Goal: Task Accomplishment & Management: Complete application form

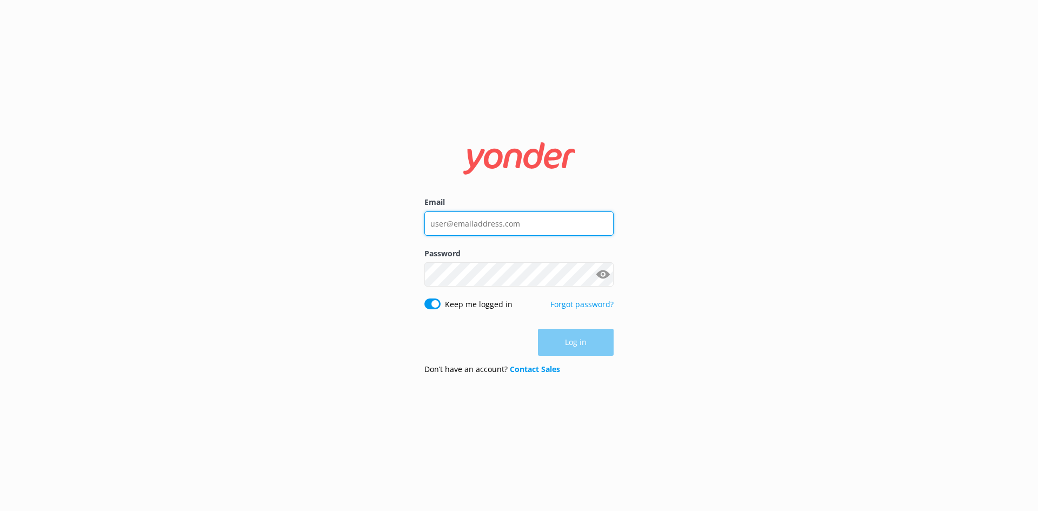
type input "[EMAIL_ADDRESS][DOMAIN_NAME]"
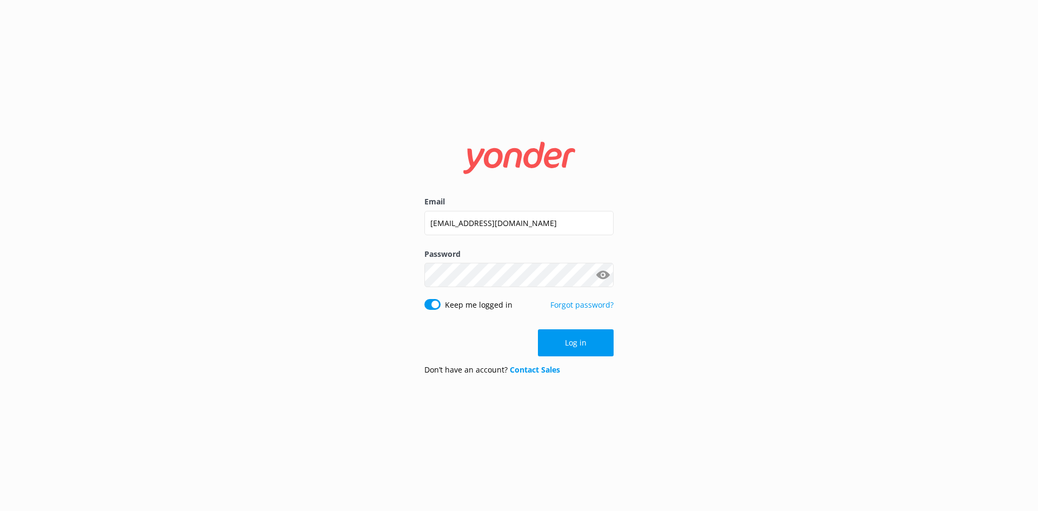
click at [609, 345] on div "Log in" at bounding box center [519, 342] width 189 height 27
click at [609, 345] on button "Log in" at bounding box center [576, 342] width 76 height 27
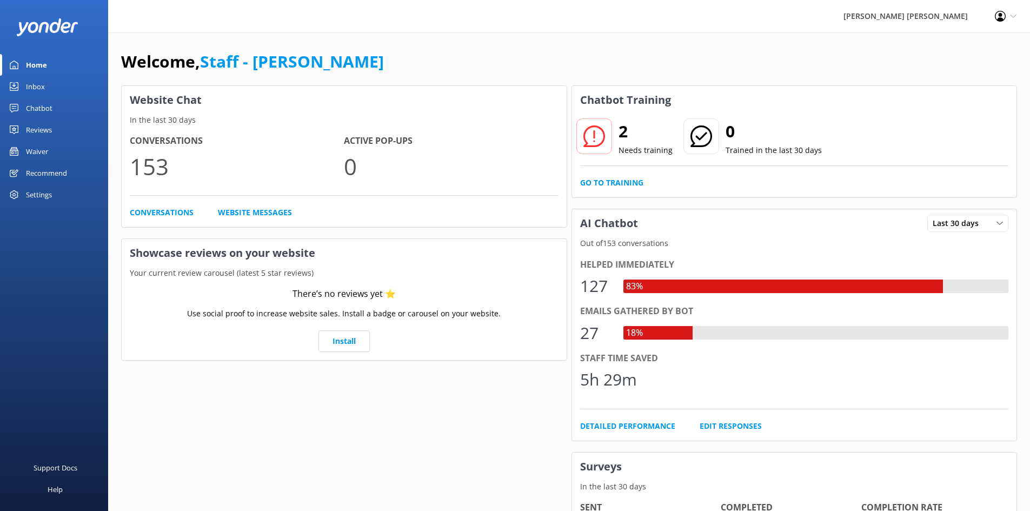
click at [41, 149] on div "Waiver" at bounding box center [37, 152] width 22 height 22
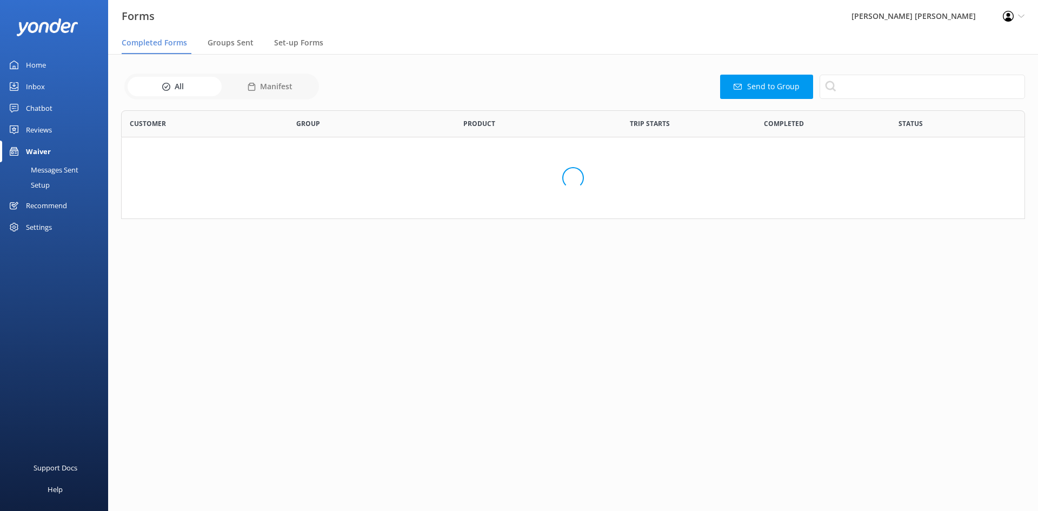
scroll to position [290, 896]
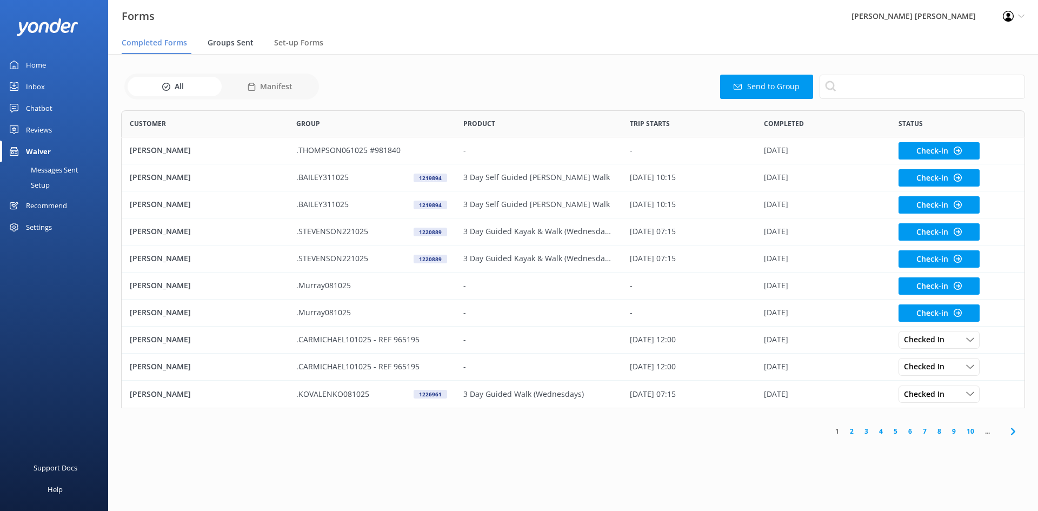
click at [237, 43] on span "Groups Sent" at bounding box center [231, 42] width 46 height 11
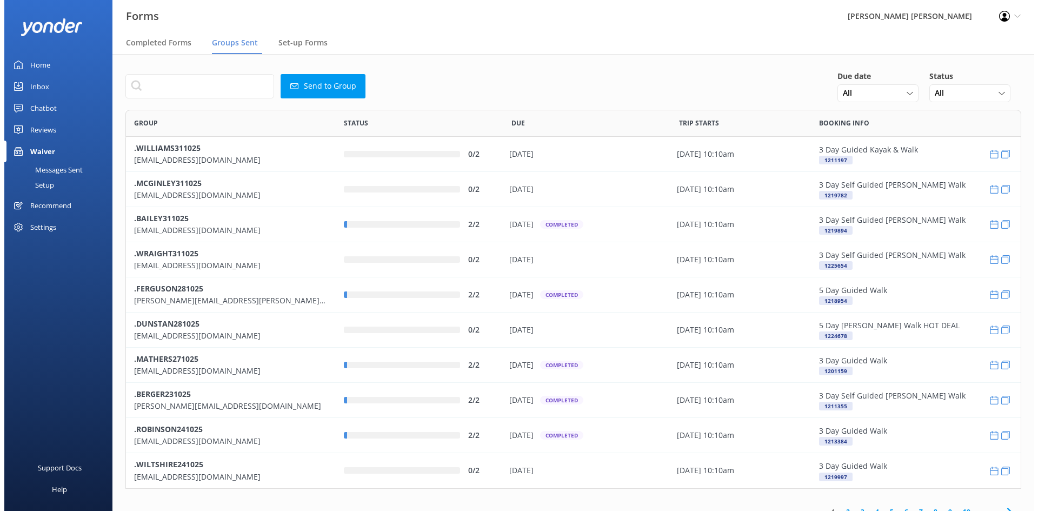
scroll to position [371, 888]
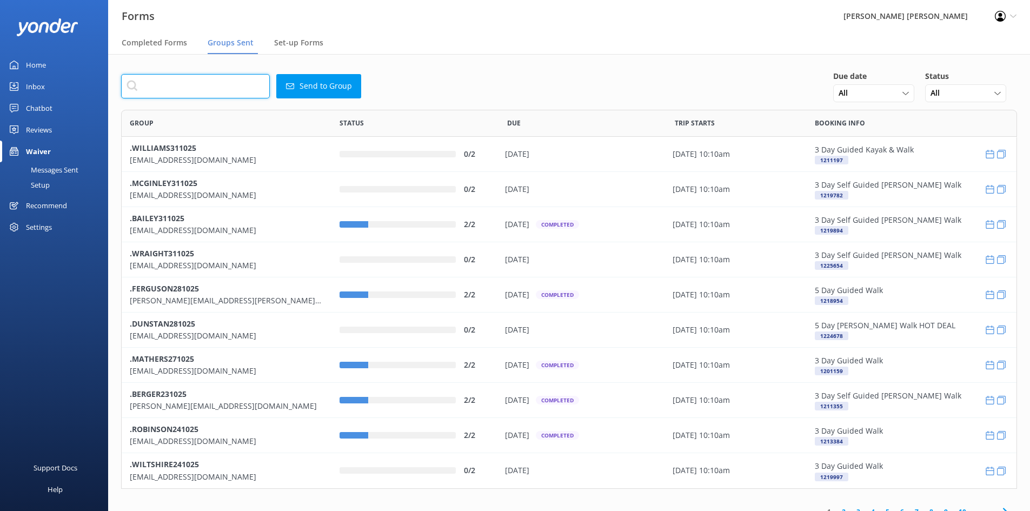
click at [236, 84] on input "text" at bounding box center [195, 86] width 149 height 24
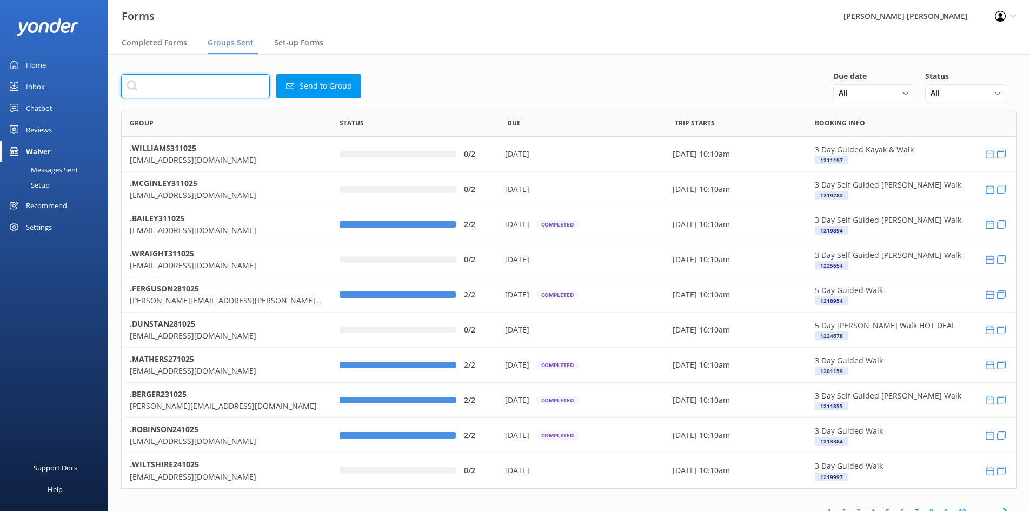
paste input "[PERSON_NAME][EMAIL_ADDRESS][PERSON_NAME][DOMAIN_NAME]"
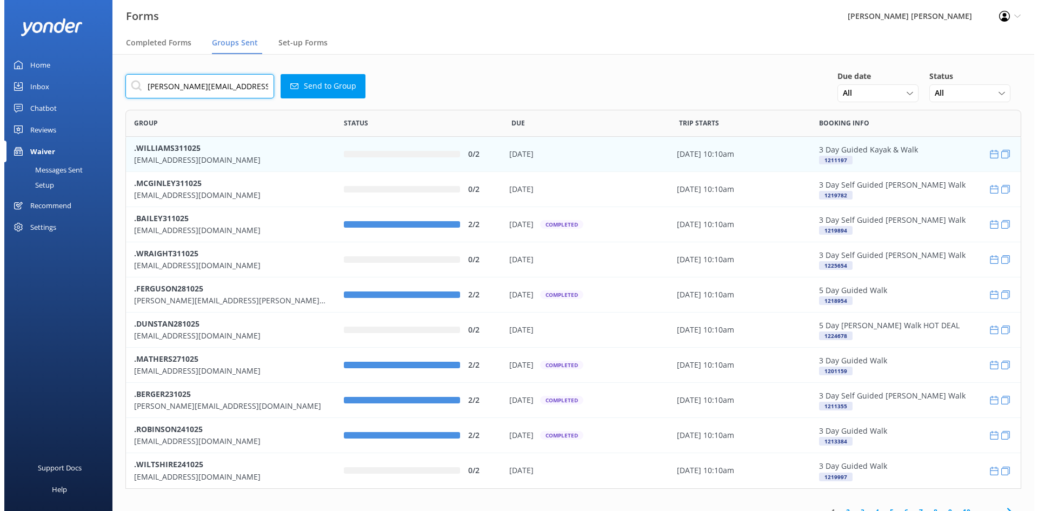
scroll to position [9, 9]
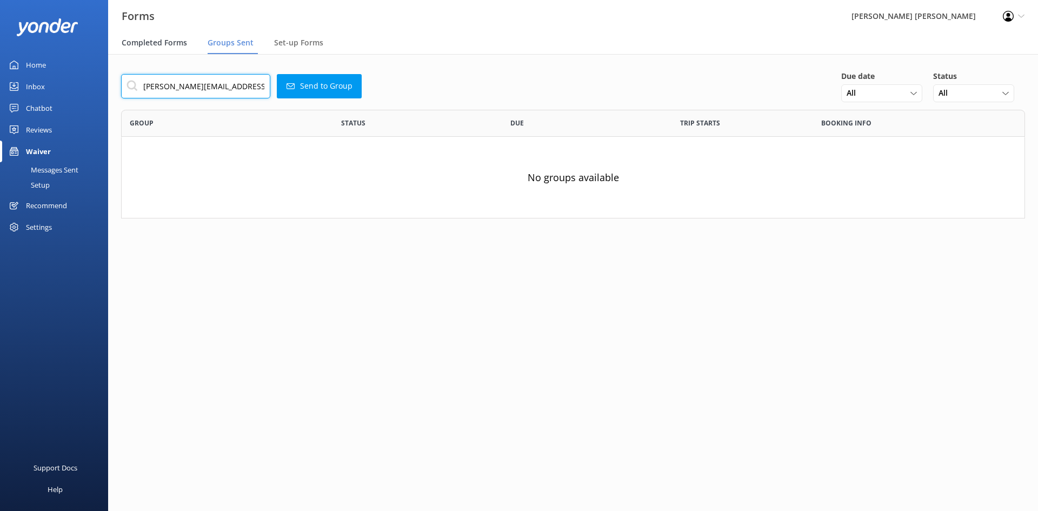
type input "[PERSON_NAME][EMAIL_ADDRESS][PERSON_NAME][DOMAIN_NAME]"
click at [164, 40] on span "Completed Forms" at bounding box center [154, 42] width 65 height 11
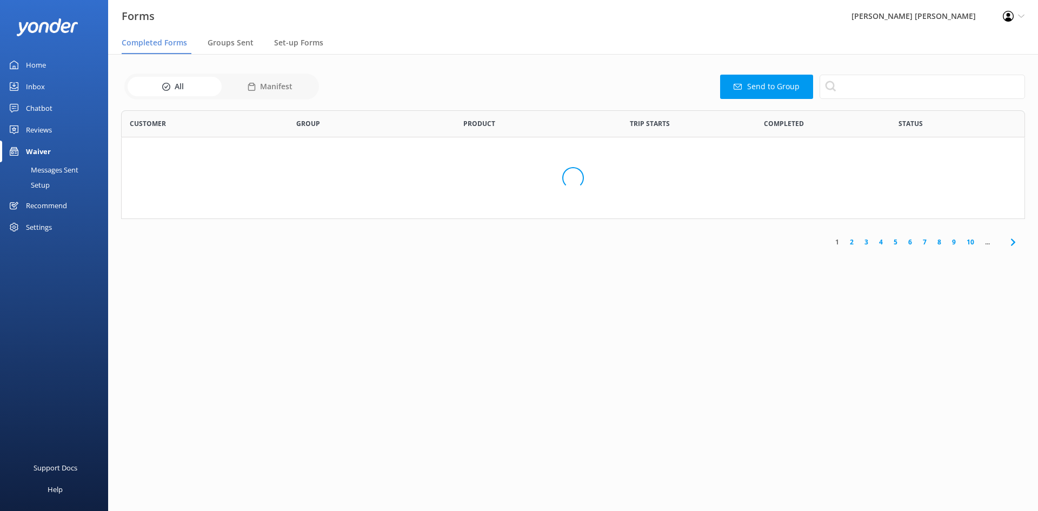
scroll to position [290, 896]
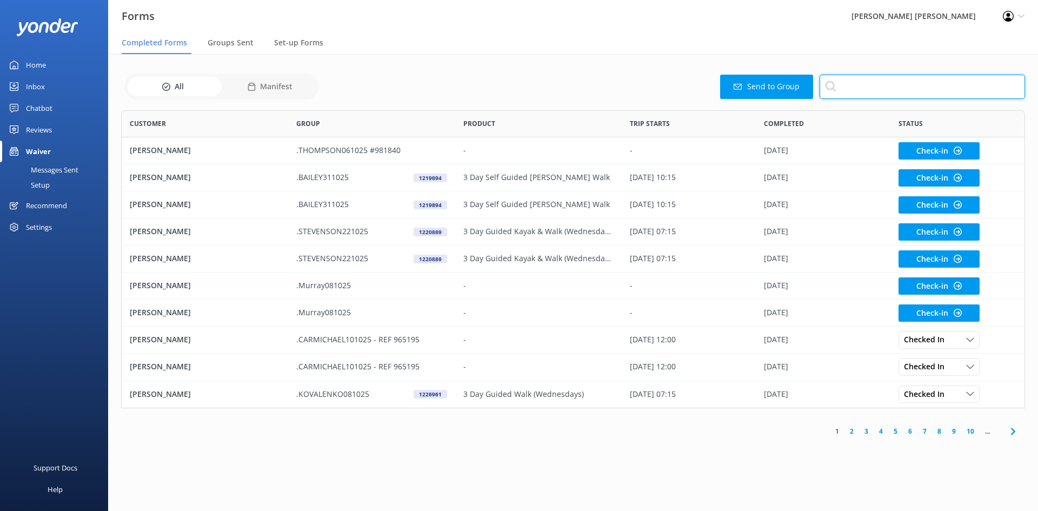
click at [881, 85] on input "text" at bounding box center [922, 87] width 205 height 24
paste input "shah"
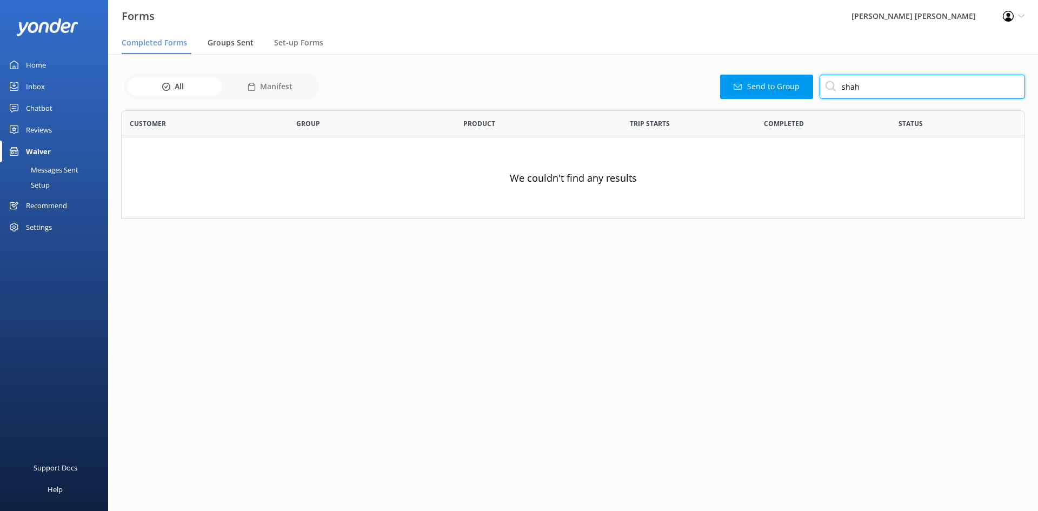
type input "shah"
click at [221, 36] on div "Groups Sent" at bounding box center [233, 43] width 50 height 22
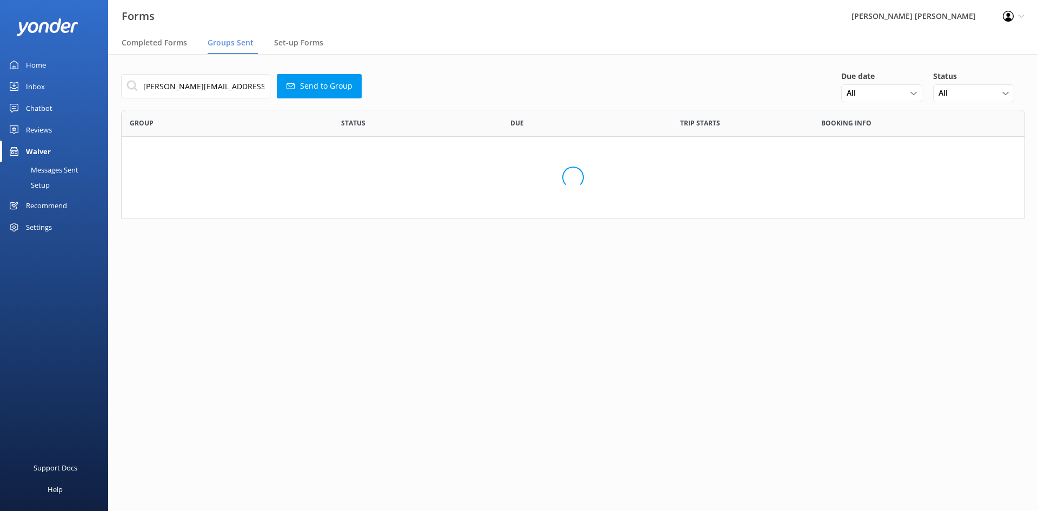
scroll to position [371, 888]
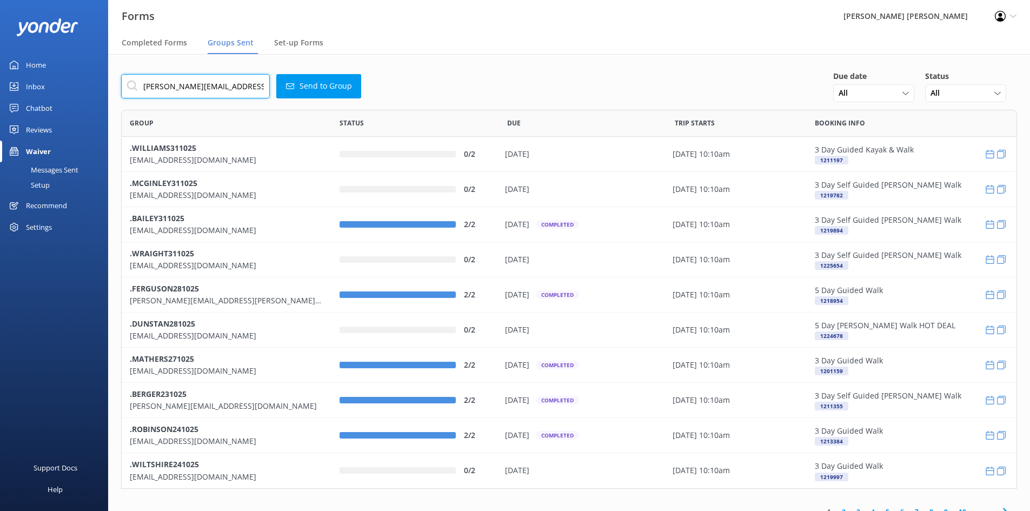
drag, startPoint x: 231, startPoint y: 88, endPoint x: -41, endPoint y: 88, distance: 272.6
click at [0, 88] on html "Forms [PERSON_NAME] [PERSON_NAME] Profile Settings Logout Completed Forms Group…" at bounding box center [515, 255] width 1030 height 511
drag, startPoint x: 316, startPoint y: 99, endPoint x: 318, endPoint y: 89, distance: 10.5
click at [316, 99] on div "[PERSON_NAME][EMAIL_ADDRESS][PERSON_NAME][DOMAIN_NAME] Send to Group Due date A…" at bounding box center [569, 86] width 896 height 32
click at [319, 87] on button "Send to Group" at bounding box center [318, 86] width 85 height 24
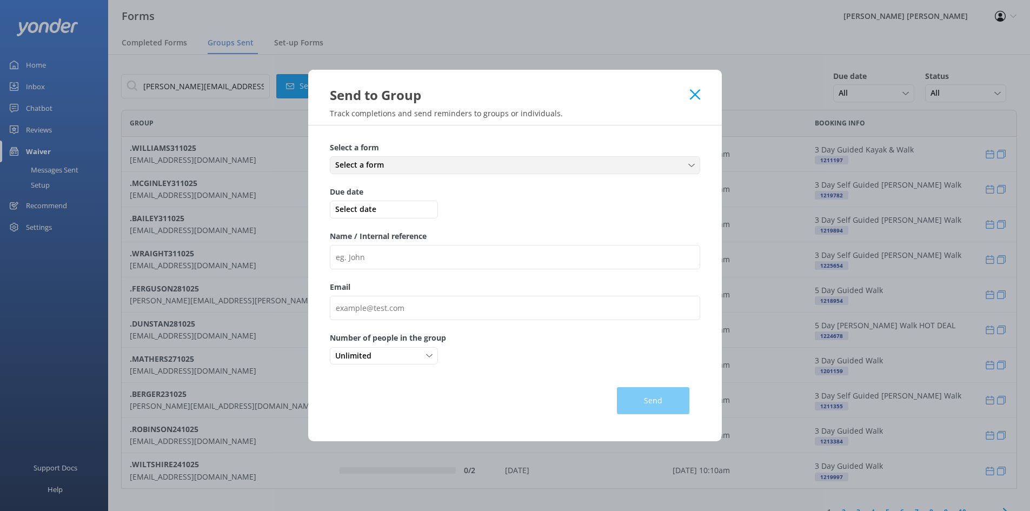
click at [387, 167] on span "Select a form" at bounding box center [362, 165] width 55 height 12
click at [384, 187] on div "Medical and Assurance Form" at bounding box center [380, 187] width 89 height 11
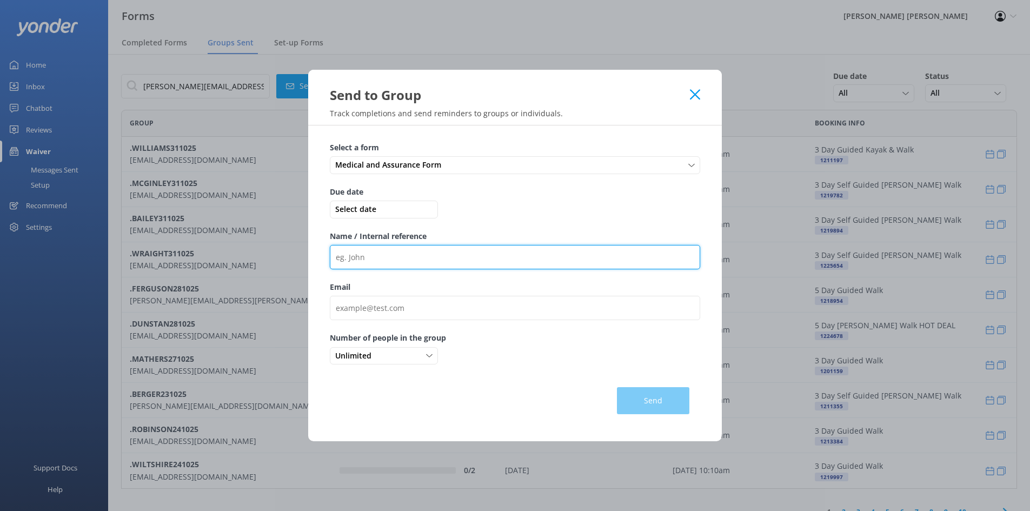
click at [384, 264] on input "Name / Internal reference" at bounding box center [515, 257] width 370 height 24
paste input "[PERSON_NAME][EMAIL_ADDRESS][PERSON_NAME][DOMAIN_NAME]"
type input "[PERSON_NAME][EMAIL_ADDRESS][PERSON_NAME][DOMAIN_NAME]"
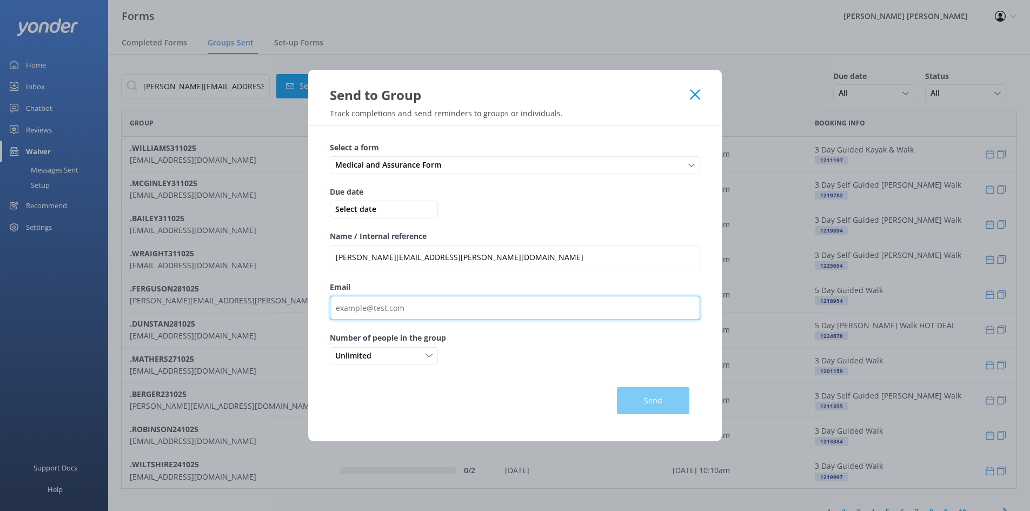
click at [390, 316] on input "Email" at bounding box center [515, 308] width 370 height 24
paste input "[PERSON_NAME][EMAIL_ADDRESS][PERSON_NAME][DOMAIN_NAME]"
type input "[PERSON_NAME][EMAIL_ADDRESS][PERSON_NAME][DOMAIN_NAME]"
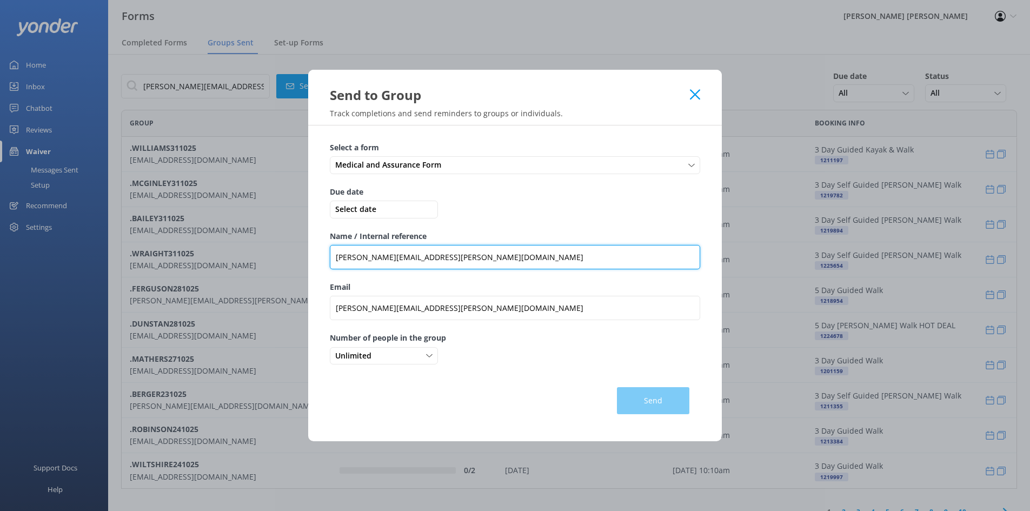
drag, startPoint x: 432, startPoint y: 258, endPoint x: 310, endPoint y: 250, distance: 122.5
click at [310, 250] on div "Select a form Medical and Assurance Form Medical and Assurance Form Medical and…" at bounding box center [515, 283] width 414 height 316
click at [454, 254] on input "Name / Internal reference" at bounding box center [515, 257] width 370 height 24
paste input ".SHAH171025"
type input ".SHAH171025 - REF 980938"
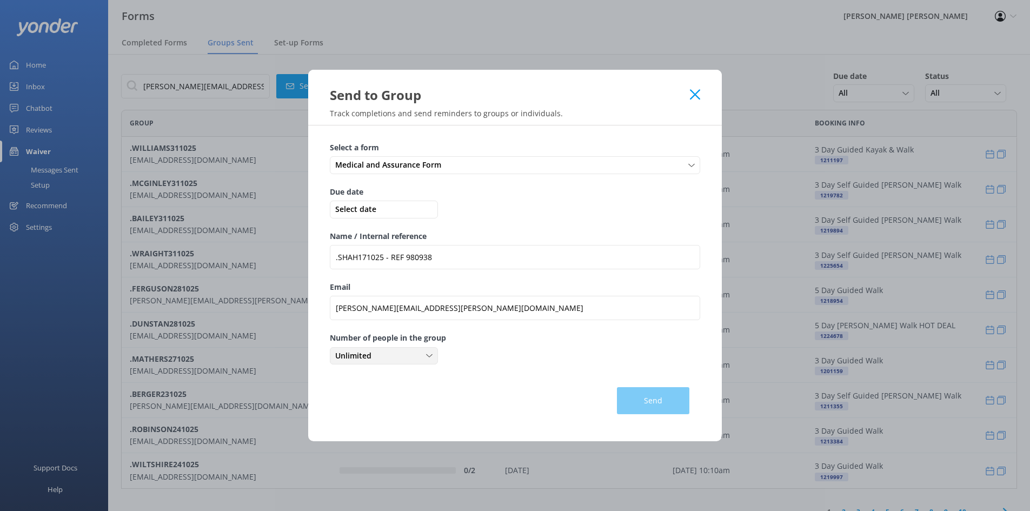
click at [373, 356] on span "Unlimited" at bounding box center [356, 356] width 43 height 12
click at [358, 401] on link "1" at bounding box center [383, 400] width 107 height 22
click at [408, 163] on span "Medical and Assurance Form" at bounding box center [391, 165] width 112 height 12
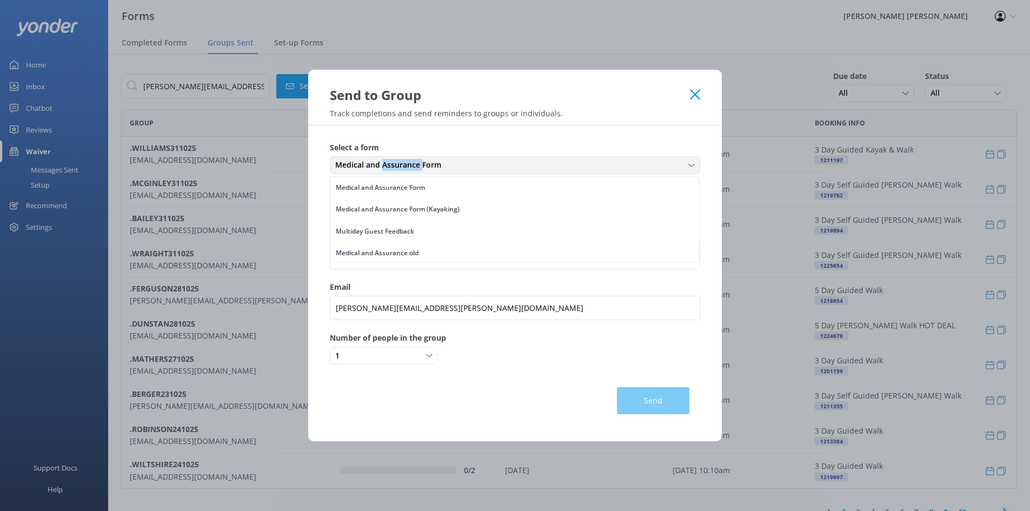
click at [408, 163] on span "Medical and Assurance Form" at bounding box center [391, 165] width 112 height 12
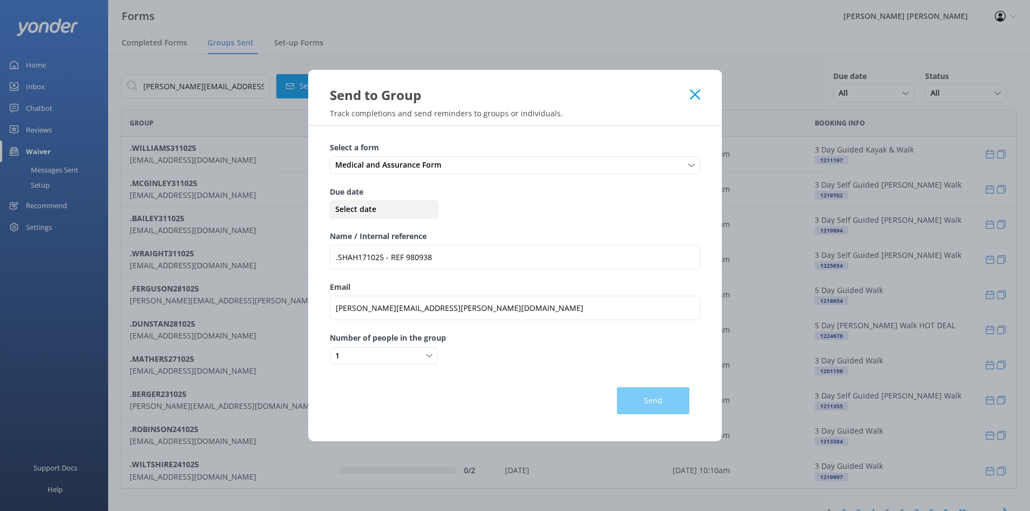
click at [361, 205] on span "Select date" at bounding box center [384, 209] width 103 height 12
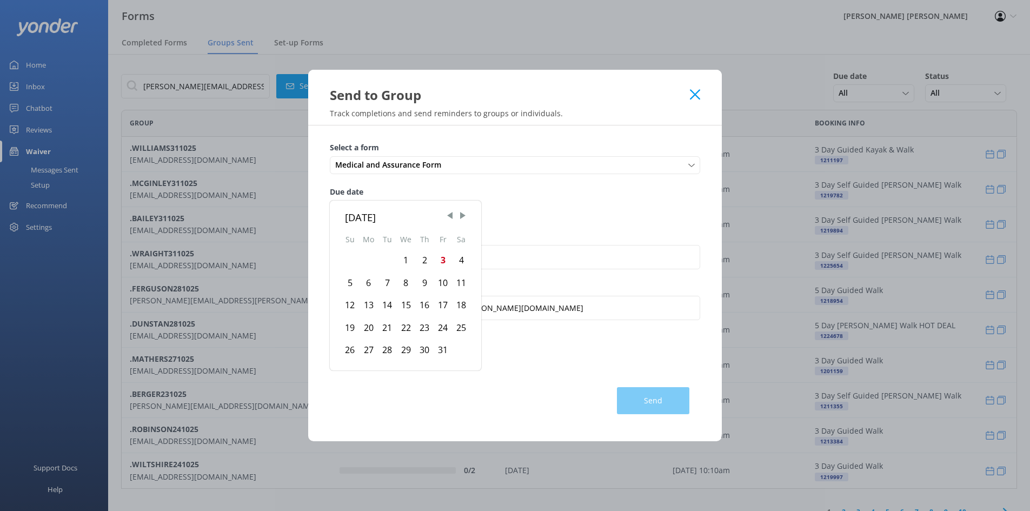
click at [385, 285] on div "7" at bounding box center [387, 283] width 18 height 23
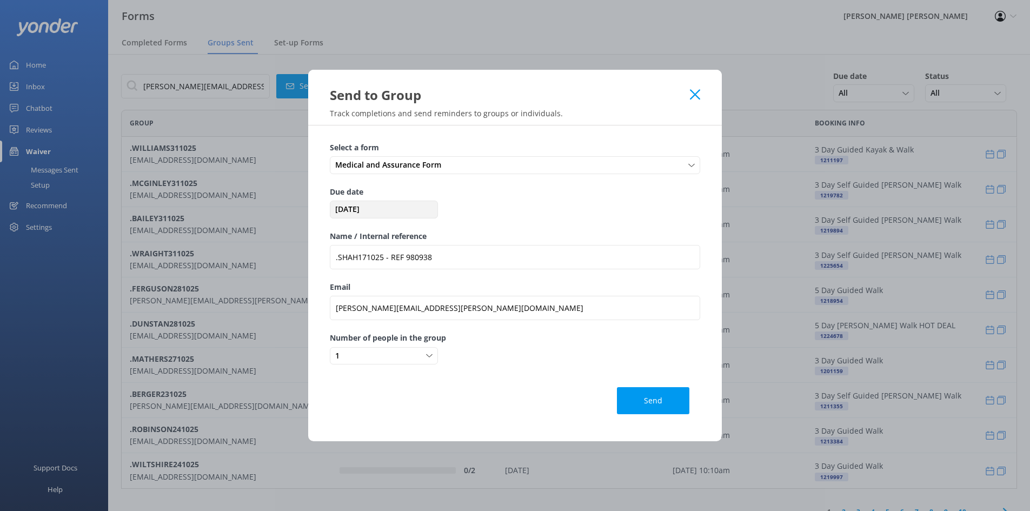
click at [401, 213] on span "[DATE]" at bounding box center [384, 209] width 103 height 12
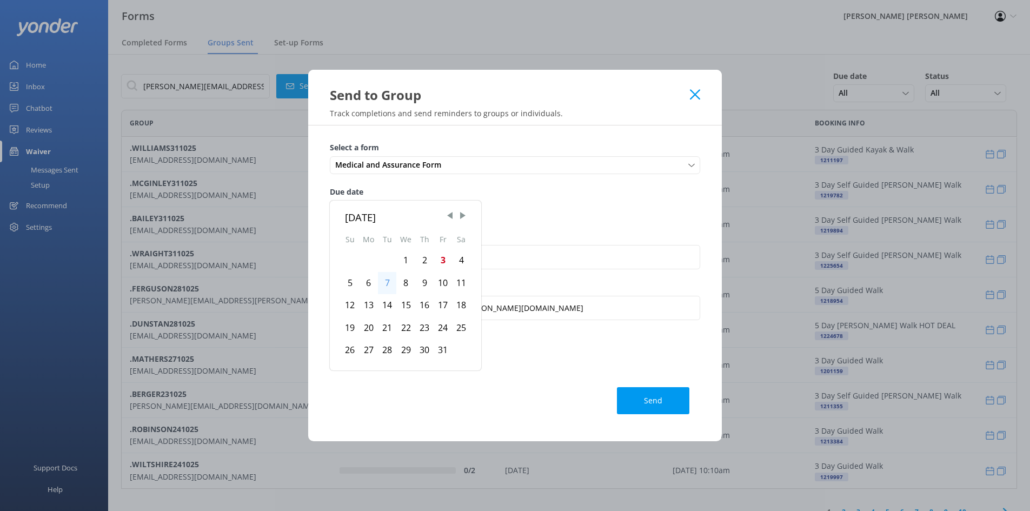
click at [443, 281] on div "10" at bounding box center [443, 283] width 18 height 23
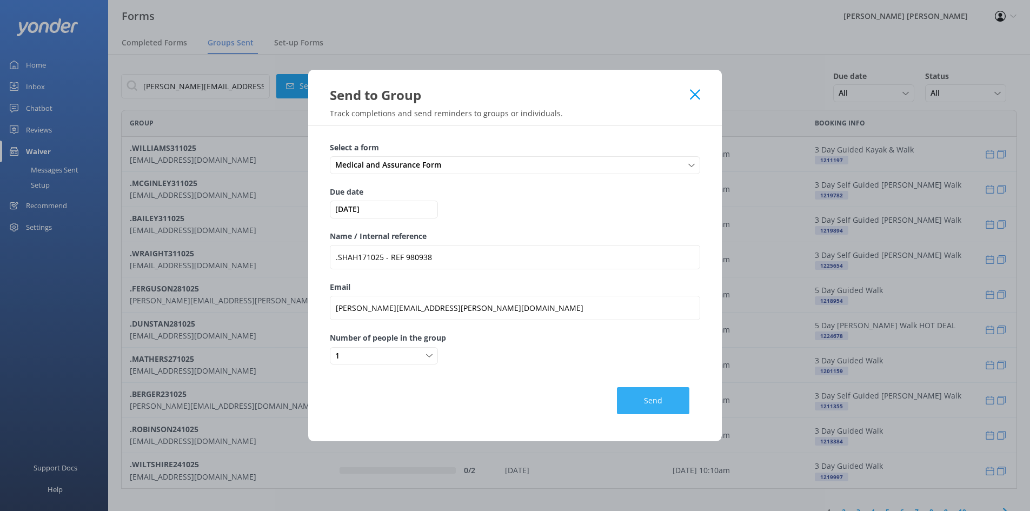
click at [658, 403] on button "Send" at bounding box center [653, 400] width 72 height 27
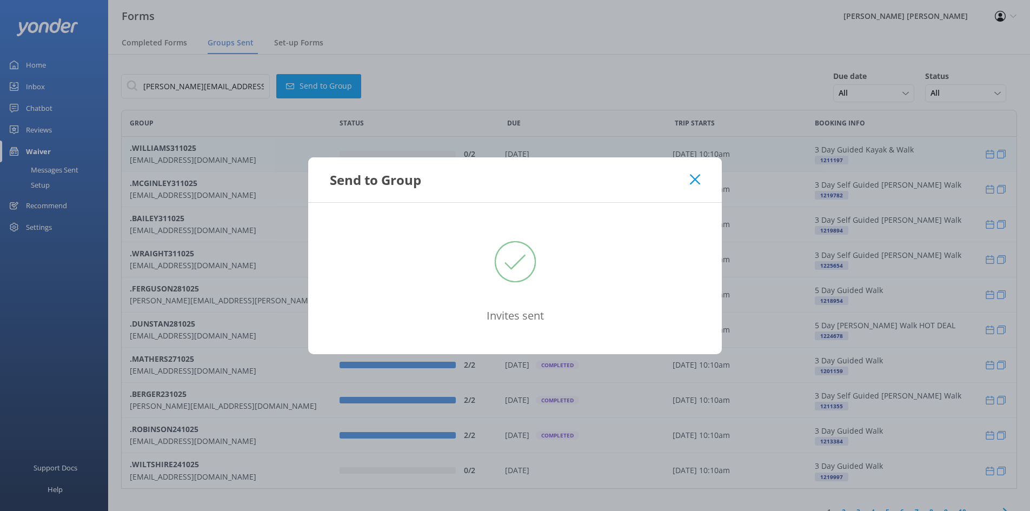
drag, startPoint x: 698, startPoint y: 180, endPoint x: 436, endPoint y: 142, distance: 264.5
click at [698, 180] on icon at bounding box center [695, 179] width 10 height 11
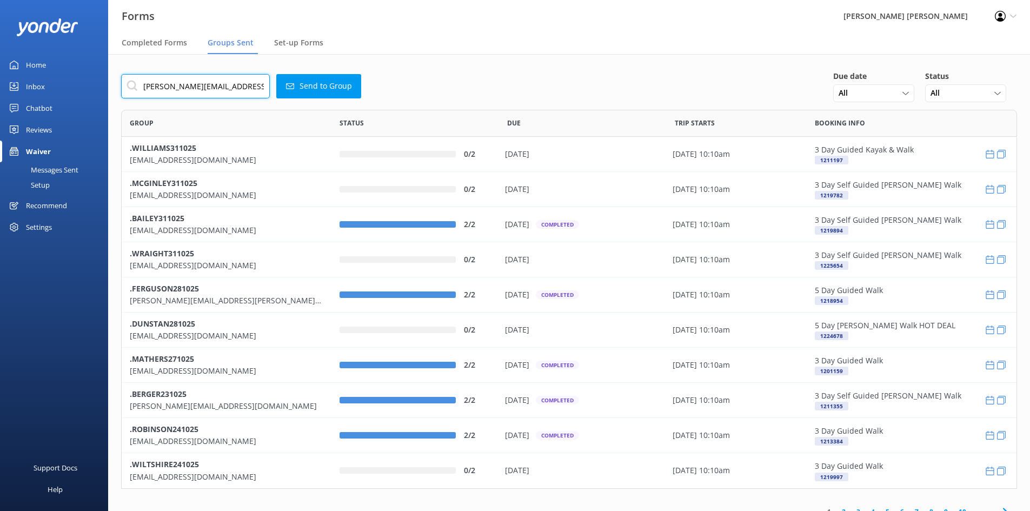
click at [254, 87] on input "[PERSON_NAME][EMAIL_ADDRESS][PERSON_NAME][DOMAIN_NAME]" at bounding box center [195, 86] width 149 height 24
type input "[PERSON_NAME][EMAIL_ADDRESS][PERSON_NAME][DOMAIN_NAME]"
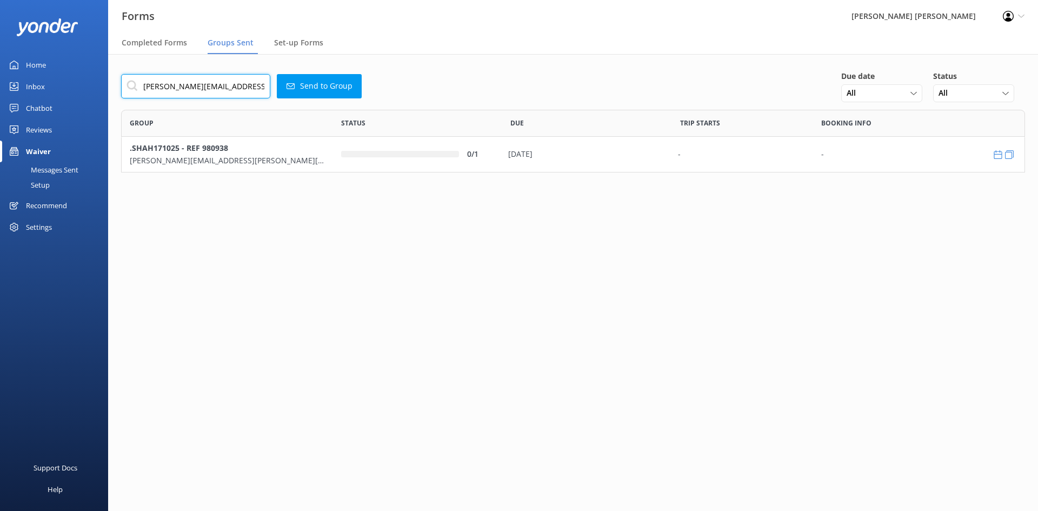
scroll to position [55, 896]
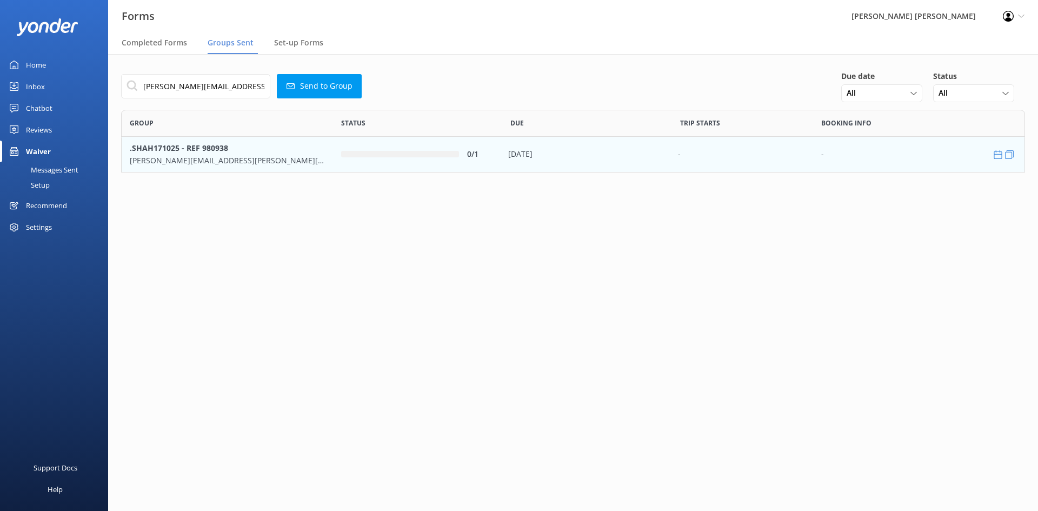
click at [364, 150] on div "0/1" at bounding box center [417, 154] width 153 height 12
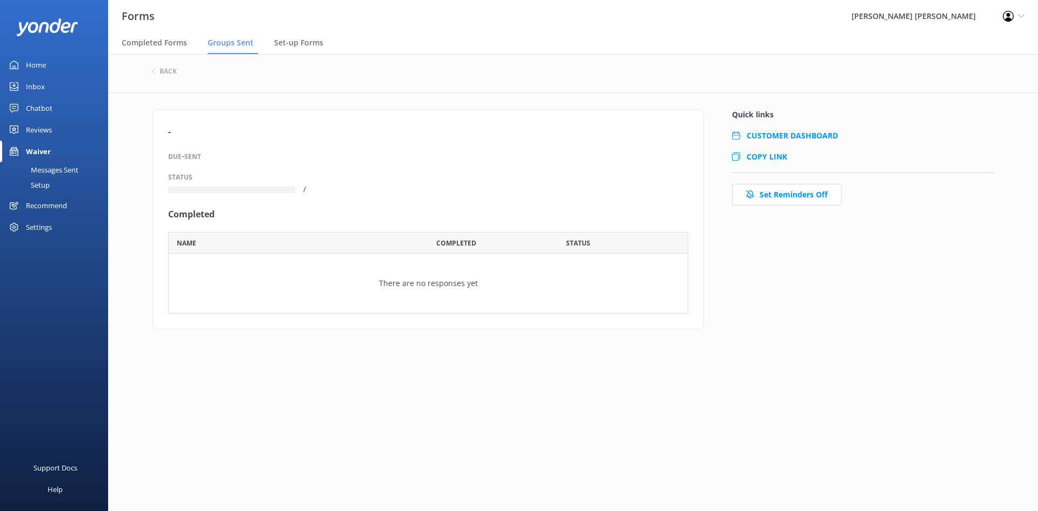
scroll to position [74, 512]
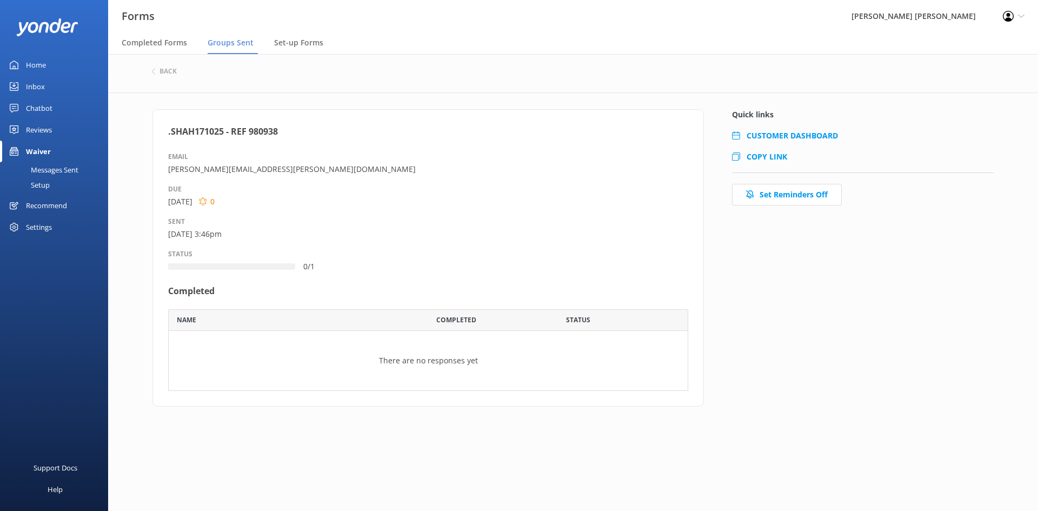
drag, startPoint x: 784, startPoint y: 165, endPoint x: 779, endPoint y: 160, distance: 6.9
click at [784, 165] on div "CUSTOMER DASHBOARD COPY LINK" at bounding box center [863, 151] width 262 height 43
click at [779, 160] on span "COPY LINK" at bounding box center [767, 156] width 41 height 10
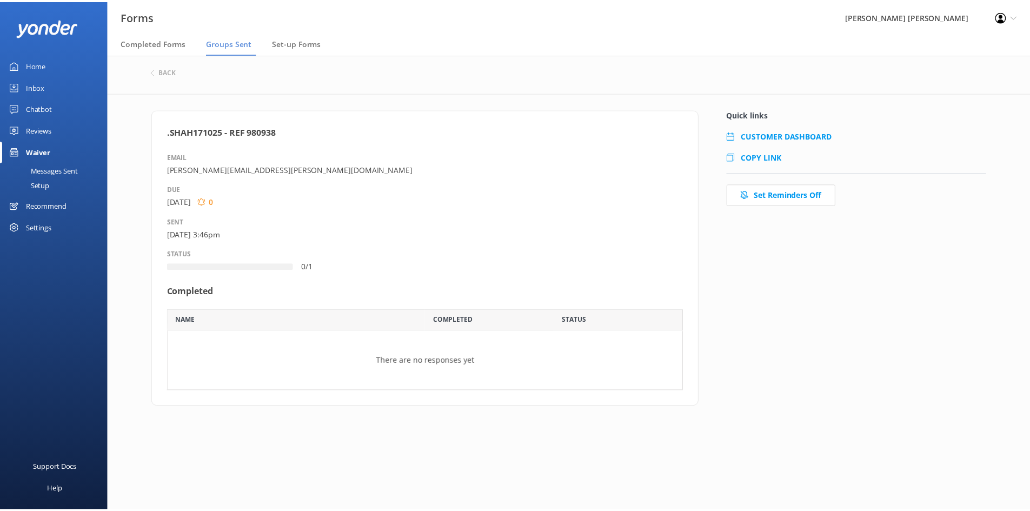
scroll to position [74, 512]
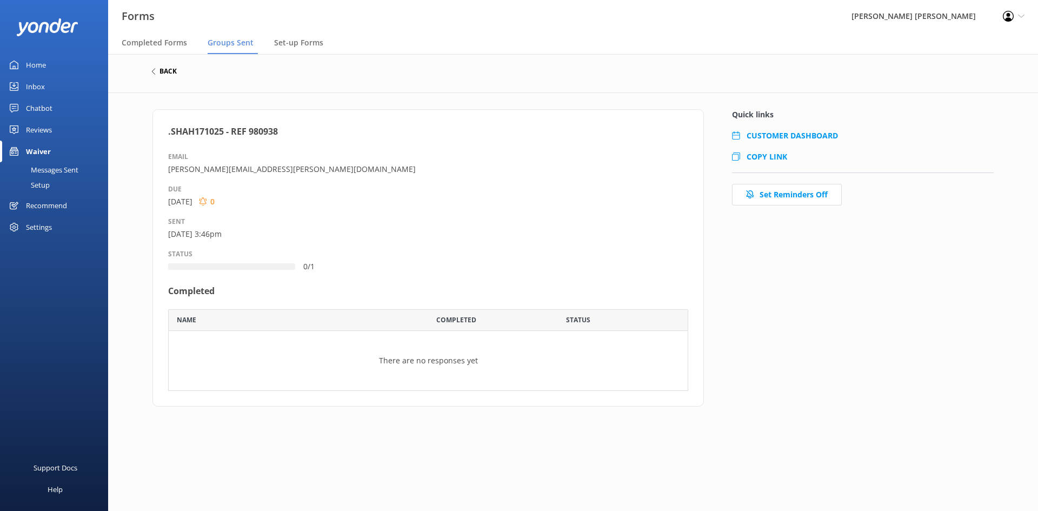
click at [169, 71] on h6 "back" at bounding box center [168, 71] width 17 height 6
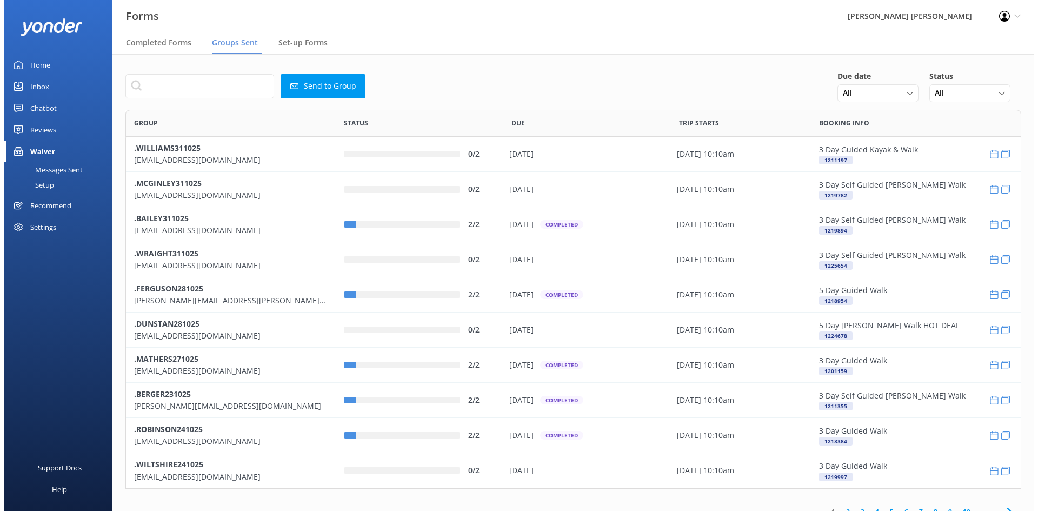
scroll to position [371, 888]
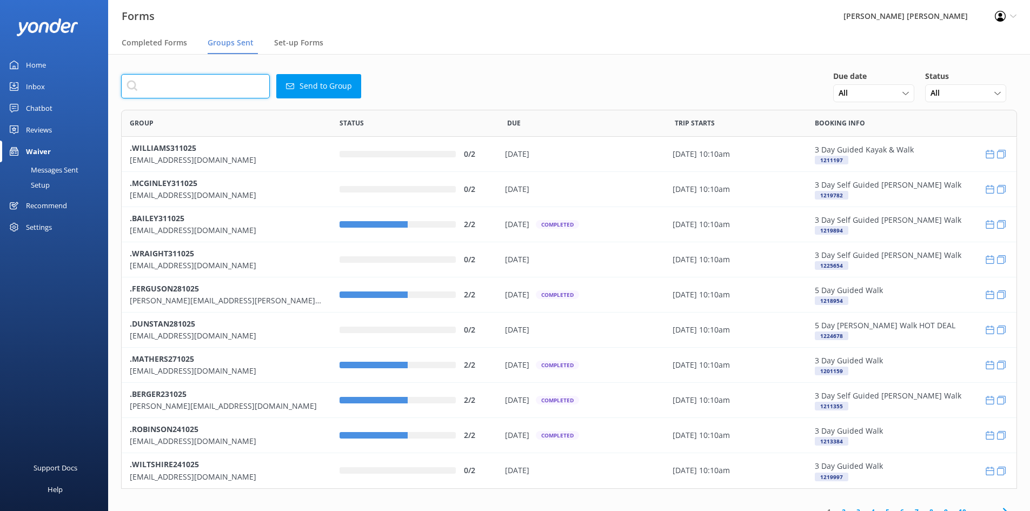
click at [238, 87] on input "text" at bounding box center [195, 86] width 149 height 24
paste input "elliegreenly@gmail.com"
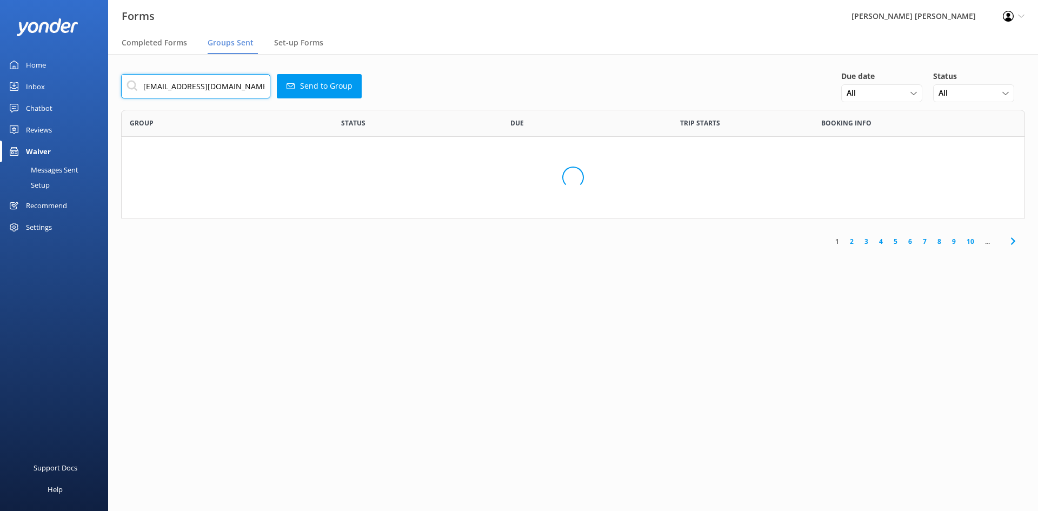
scroll to position [9, 9]
type input "elliegreenly@gmail.com"
click at [153, 43] on span "Completed Forms" at bounding box center [154, 42] width 65 height 11
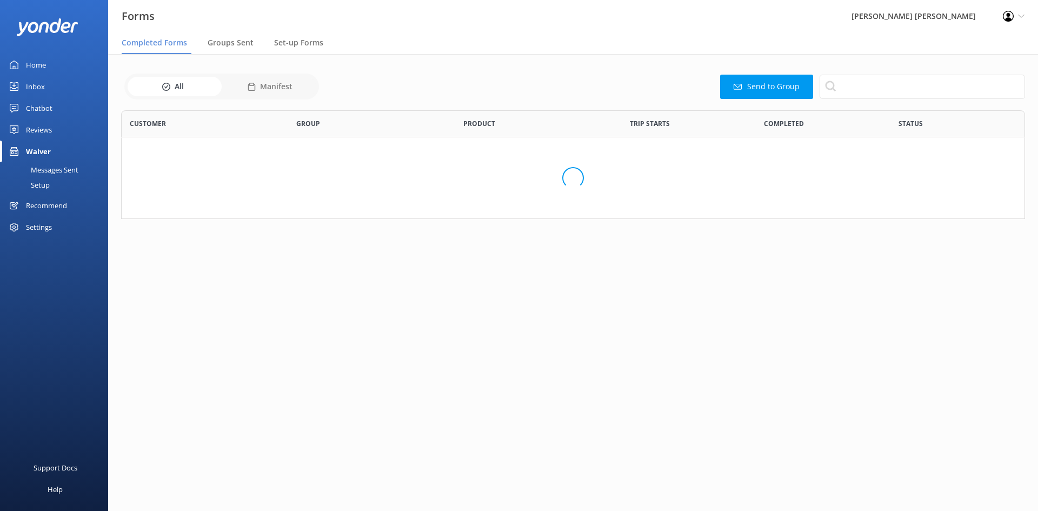
scroll to position [290, 896]
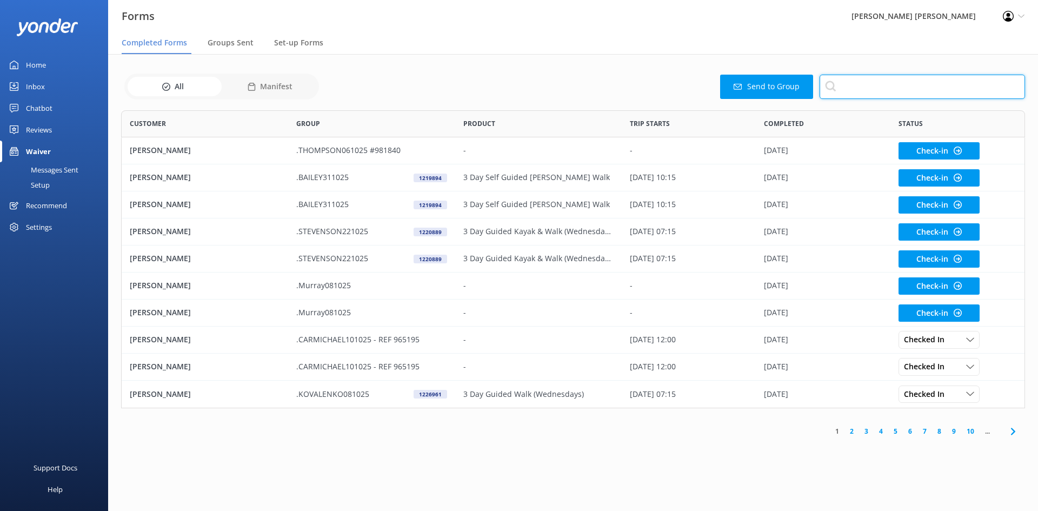
click at [857, 81] on input "text" at bounding box center [922, 87] width 205 height 24
paste input "greenly"
type input "greenly"
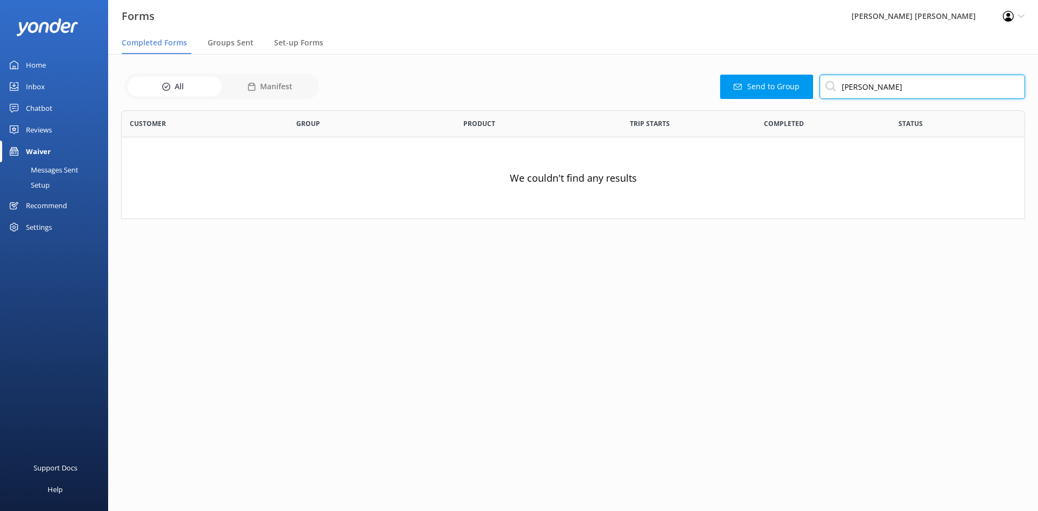
drag, startPoint x: 811, startPoint y: 88, endPoint x: 778, endPoint y: 84, distance: 33.3
click at [778, 84] on div "Send to Group greenly" at bounding box center [673, 87] width 703 height 24
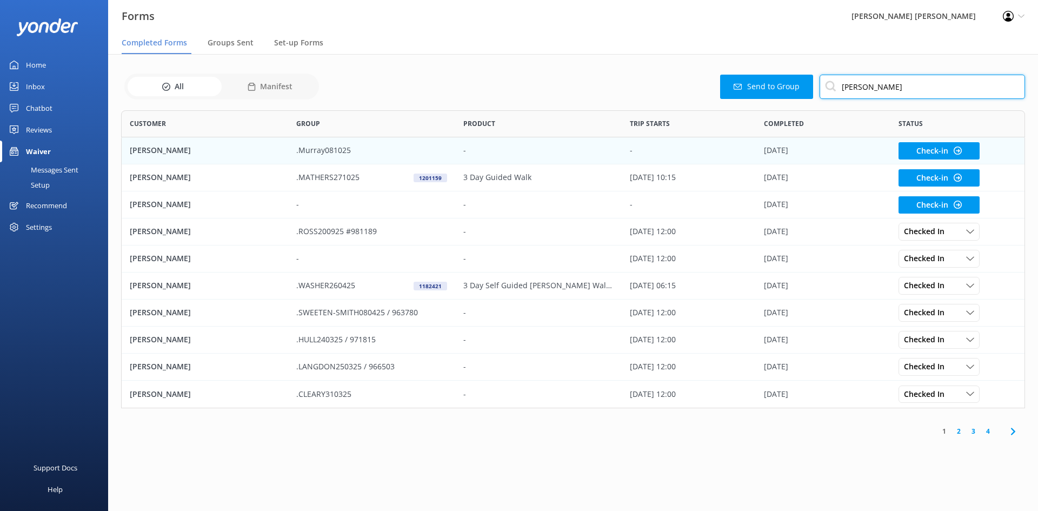
type input "paul"
click at [214, 154] on div "[PERSON_NAME]" at bounding box center [205, 150] width 167 height 27
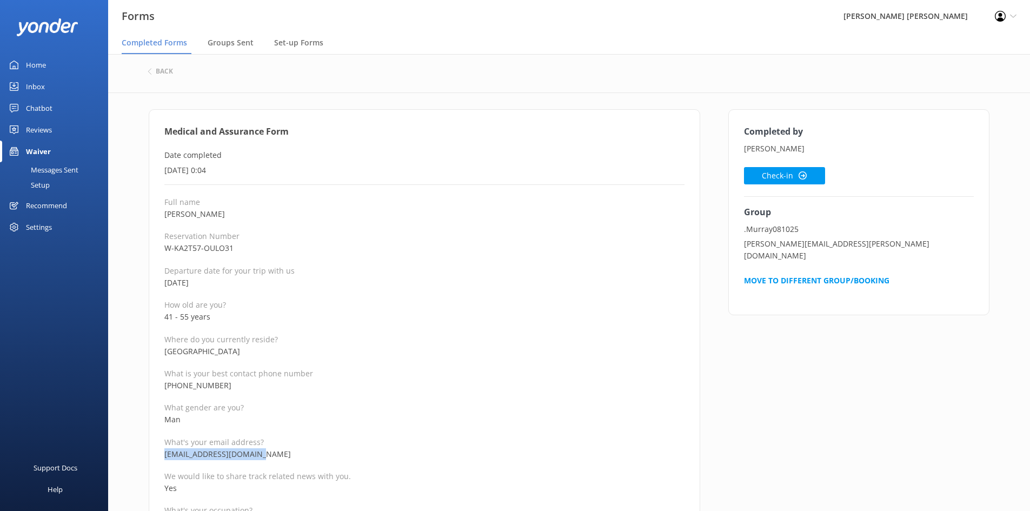
drag, startPoint x: 276, startPoint y: 450, endPoint x: 165, endPoint y: 457, distance: 110.5
click at [165, 457] on p "paulmmurray72@gmail.com" at bounding box center [424, 454] width 520 height 12
copy p "paulmmurray72@gmail.com"
click at [164, 74] on h6 "back" at bounding box center [164, 71] width 17 height 6
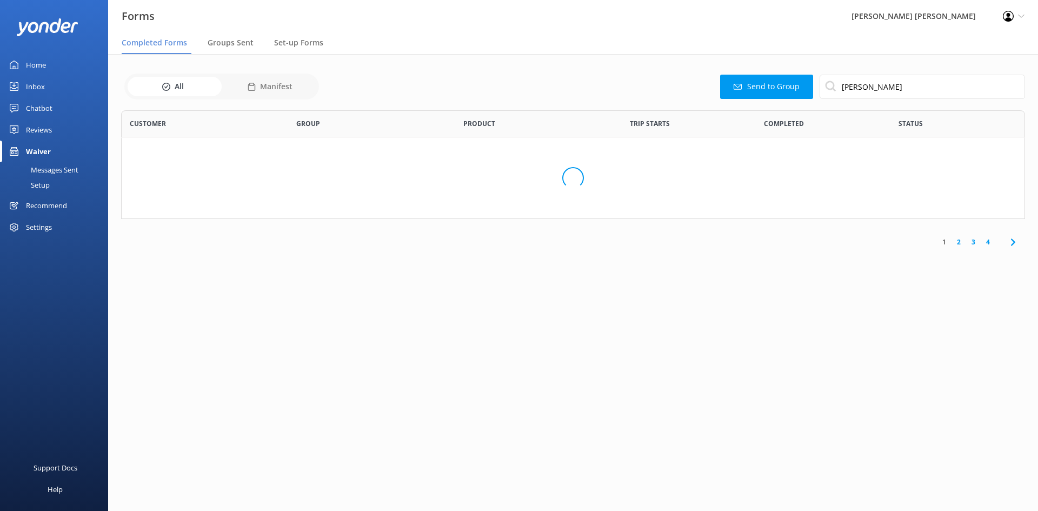
scroll to position [101, 896]
click at [236, 46] on span "Groups Sent" at bounding box center [231, 42] width 46 height 11
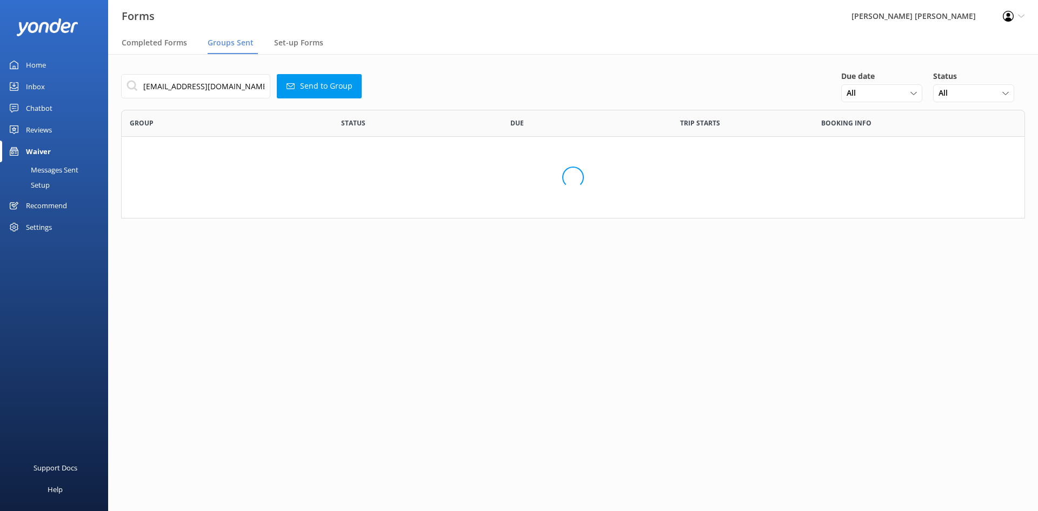
scroll to position [371, 888]
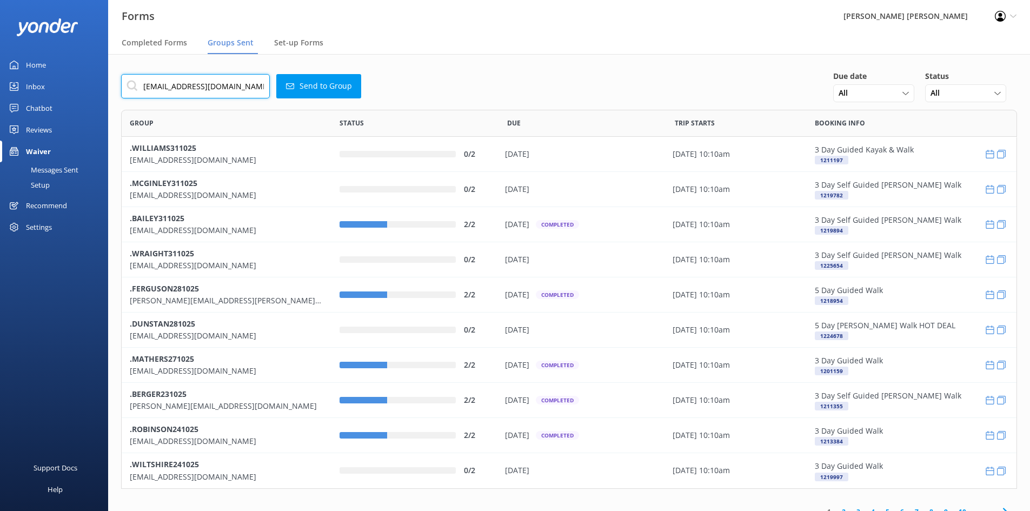
drag, startPoint x: 261, startPoint y: 87, endPoint x: 27, endPoint y: 65, distance: 234.6
click at [27, 65] on div "Forms Wilsons Abel Tasman Profile Settings Logout Completed Forms Groups Sent S…" at bounding box center [515, 282] width 1030 height 457
paste input "paulmmurray72"
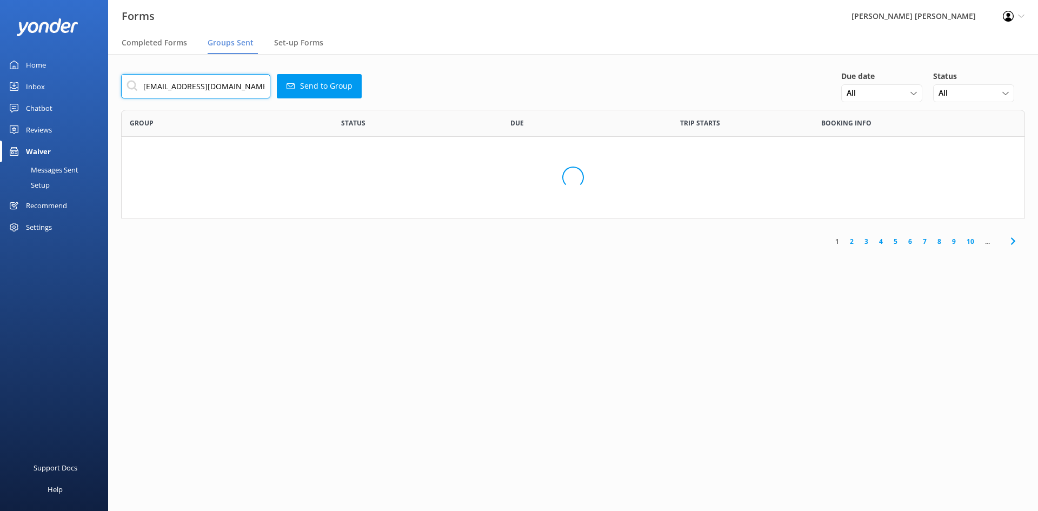
scroll to position [9, 9]
drag, startPoint x: 257, startPoint y: 87, endPoint x: 131, endPoint y: 67, distance: 127.6
click at [131, 67] on div "paulmmurray72@gmail.com Send to Group Due date All Today Tomorrow Last 7 days N…" at bounding box center [573, 152] width 930 height 197
type input "paulmmurray72@gmail.com"
click at [174, 47] on div "Completed Forms" at bounding box center [157, 43] width 70 height 22
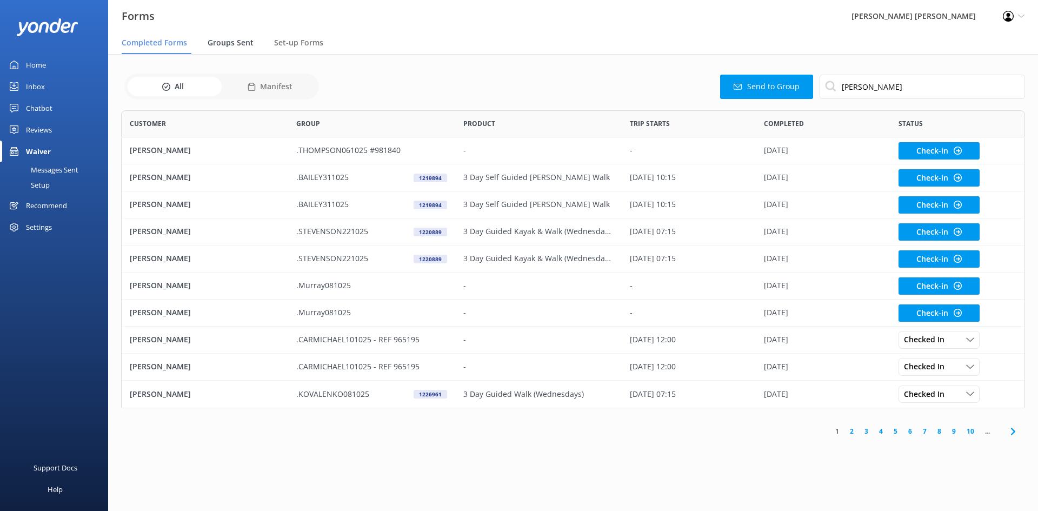
scroll to position [290, 896]
click at [224, 45] on span "Groups Sent" at bounding box center [231, 42] width 46 height 11
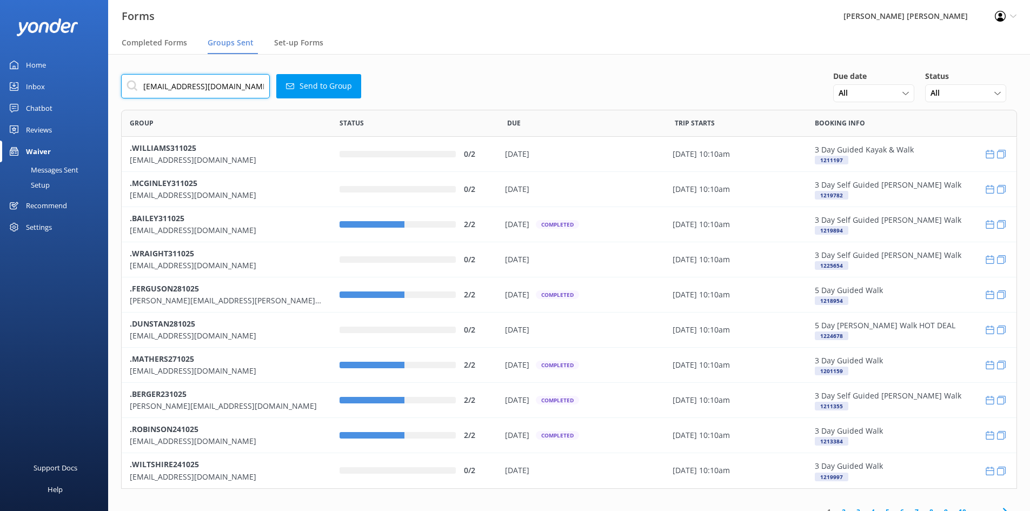
drag, startPoint x: 250, startPoint y: 82, endPoint x: 41, endPoint y: 82, distance: 208.7
click at [41, 82] on div "Forms Wilsons Abel Tasman Profile Settings Logout Completed Forms Groups Sent S…" at bounding box center [515, 282] width 1030 height 457
paste input "text"
drag, startPoint x: 192, startPoint y: 86, endPoint x: 276, endPoint y: 97, distance: 84.5
click at [276, 97] on div "paulmmurray72@gmail.com Send to Group Due date All Today Tomorrow Last 7 days N…" at bounding box center [569, 86] width 896 height 32
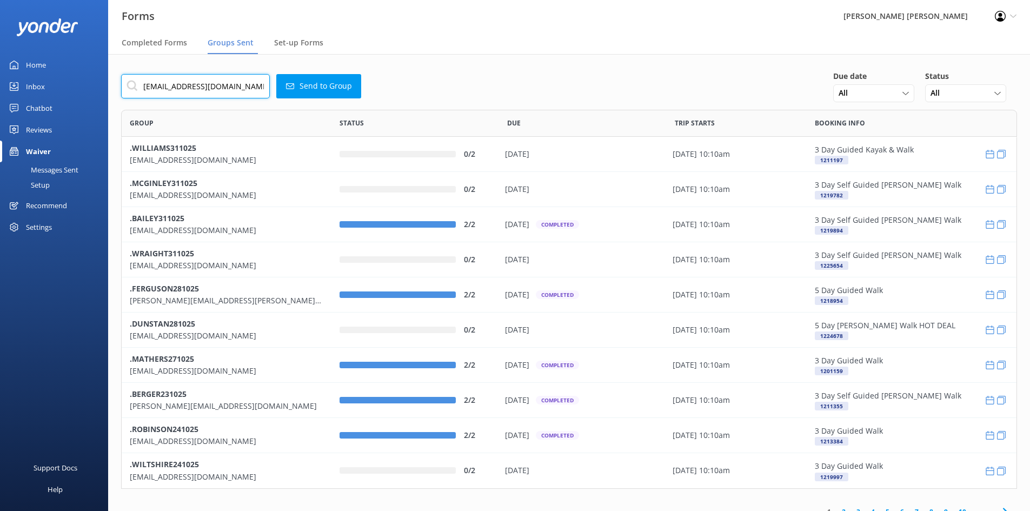
type input "paulmmurray"
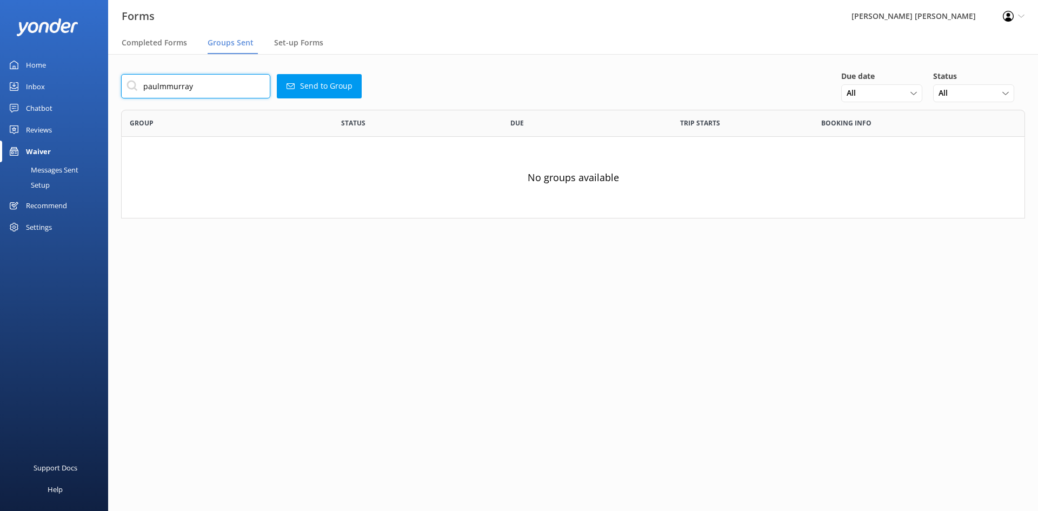
drag, startPoint x: 71, startPoint y: 82, endPoint x: 52, endPoint y: 80, distance: 18.5
click at [51, 78] on div "Forms Wilsons Abel Tasman Profile Settings Logout Completed Forms Groups Sent S…" at bounding box center [519, 282] width 1038 height 457
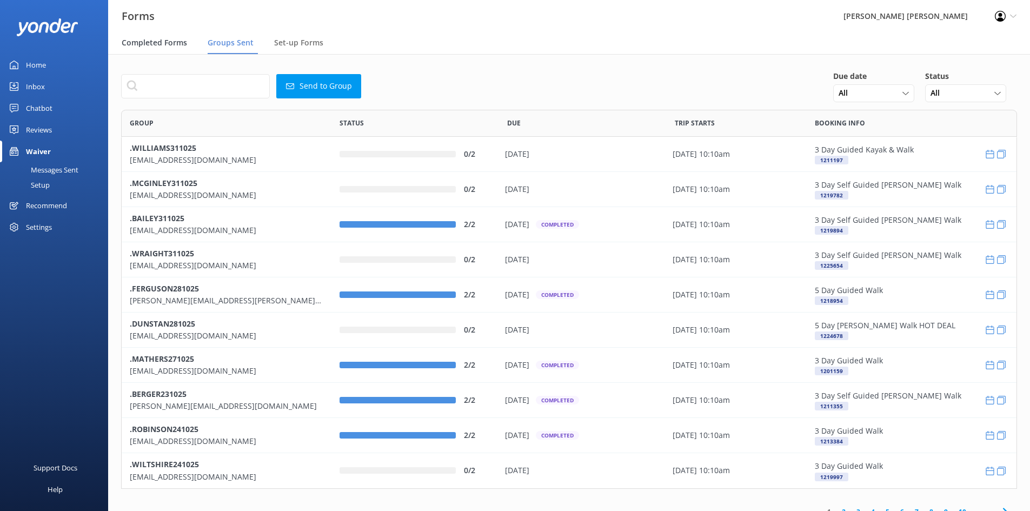
click at [152, 38] on span "Completed Forms" at bounding box center [154, 42] width 65 height 11
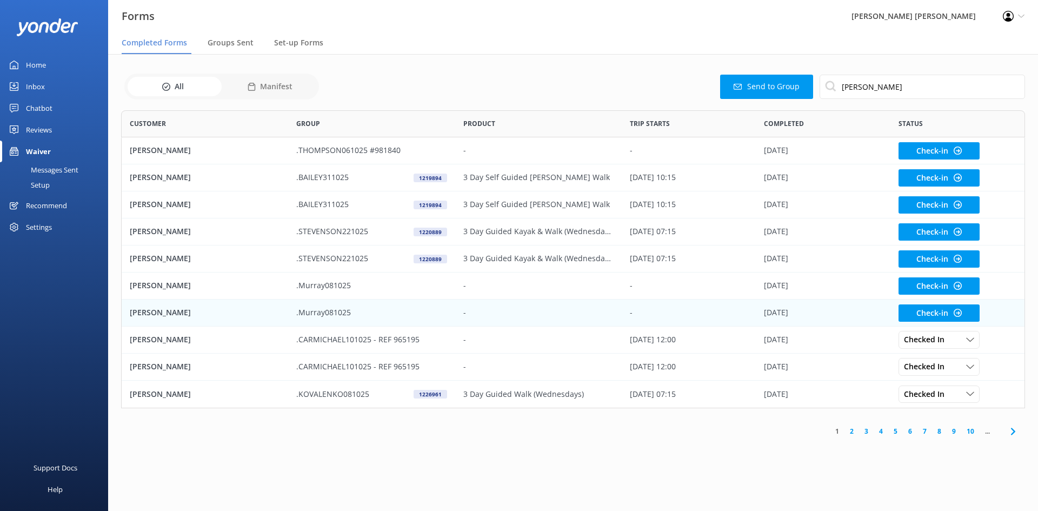
click at [315, 318] on p ".Murray081025" at bounding box center [323, 313] width 55 height 12
